Goal: Information Seeking & Learning: Learn about a topic

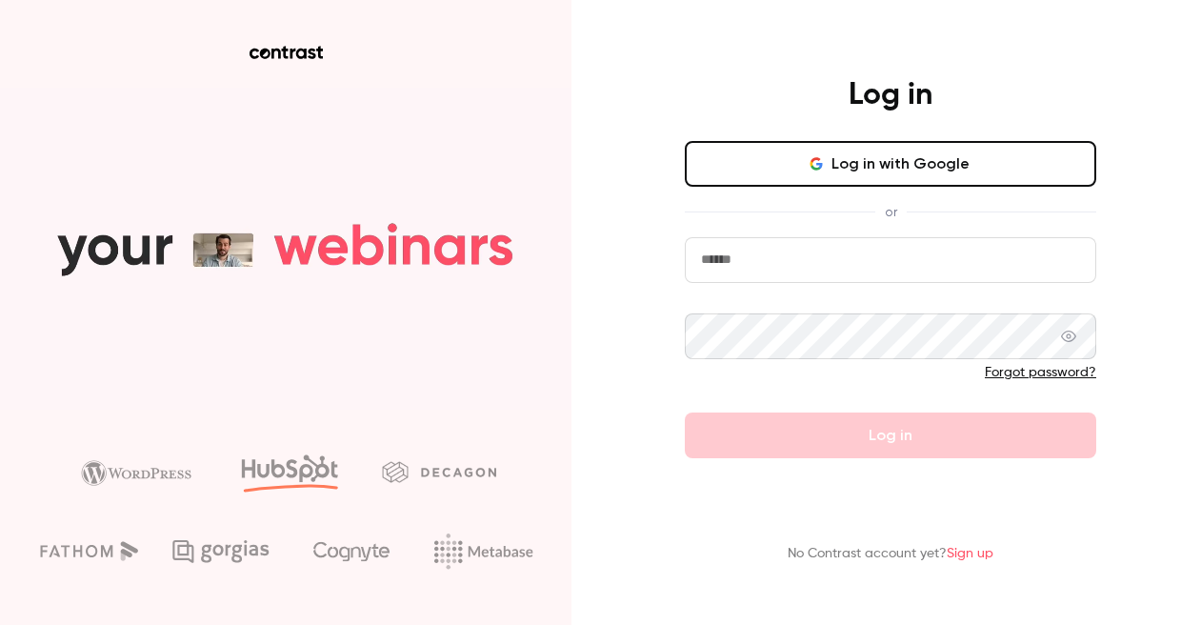
click at [824, 167] on icon "button" at bounding box center [816, 163] width 15 height 15
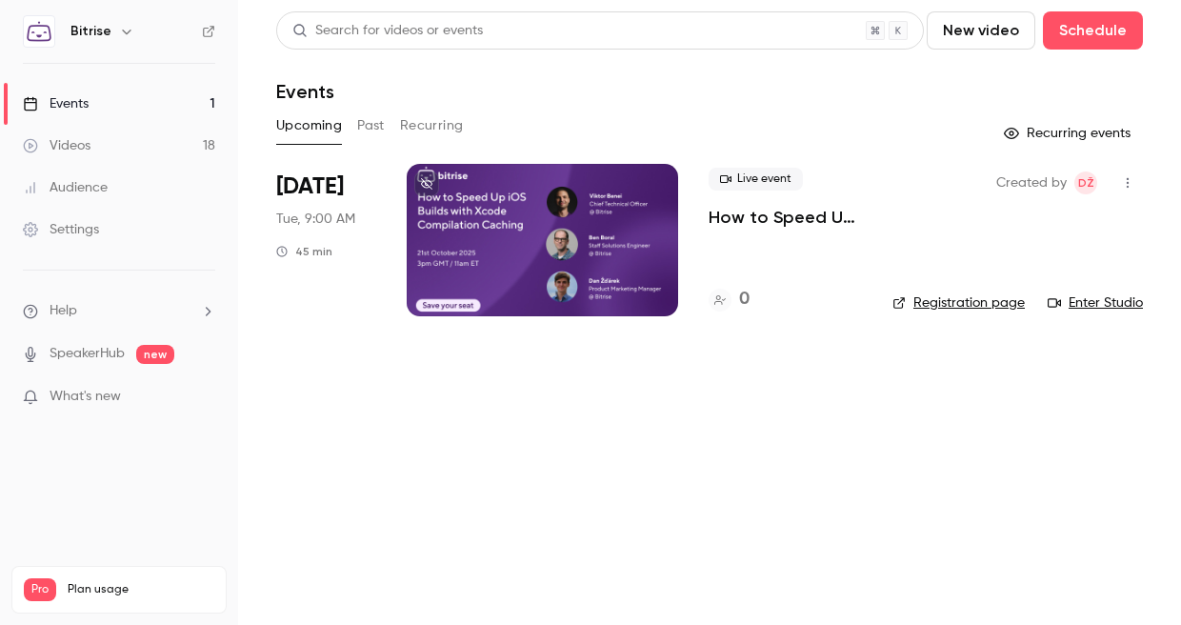
click at [786, 220] on p "How to Speed Up iOS Builds with Xcode 26 Compilation Caching" at bounding box center [785, 217] width 153 height 23
click at [123, 32] on icon "button" at bounding box center [126, 31] width 15 height 15
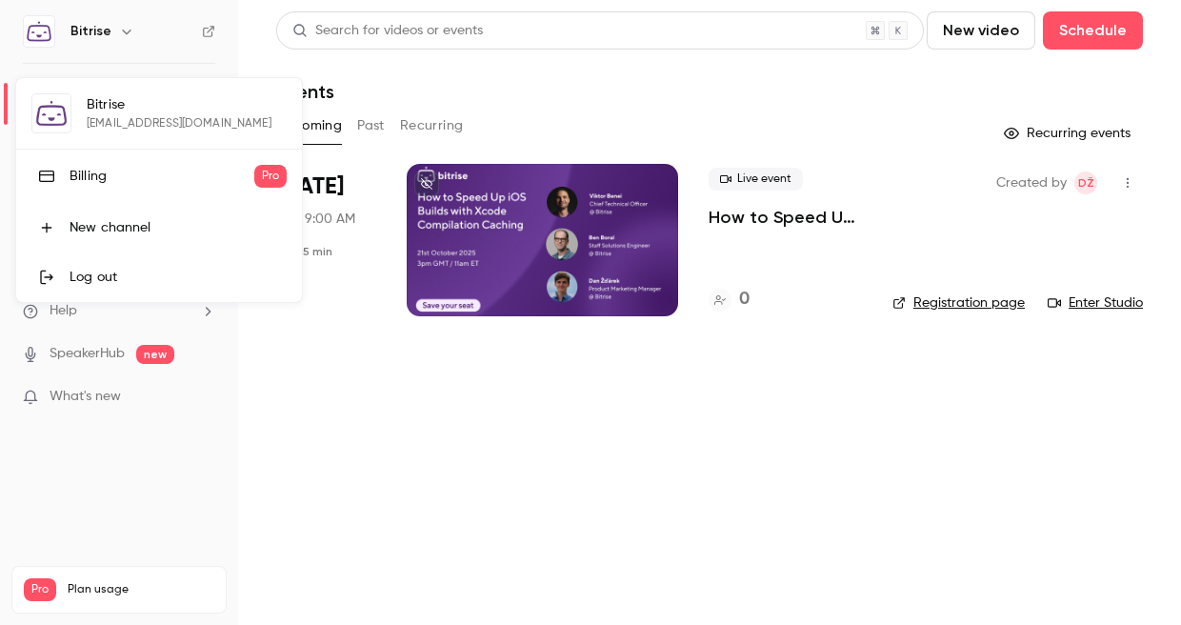
click at [123, 32] on div at bounding box center [590, 312] width 1181 height 625
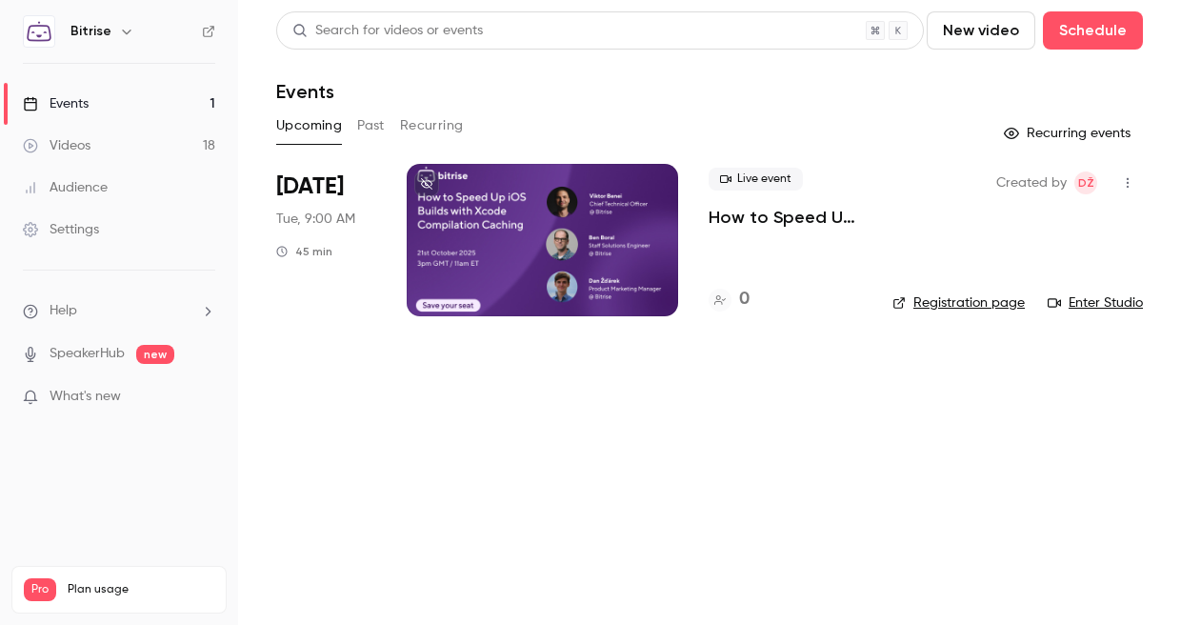
click at [711, 213] on p "How to Speed Up iOS Builds with Xcode 26 Compilation Caching" at bounding box center [785, 217] width 153 height 23
